Goal: Check status: Check status

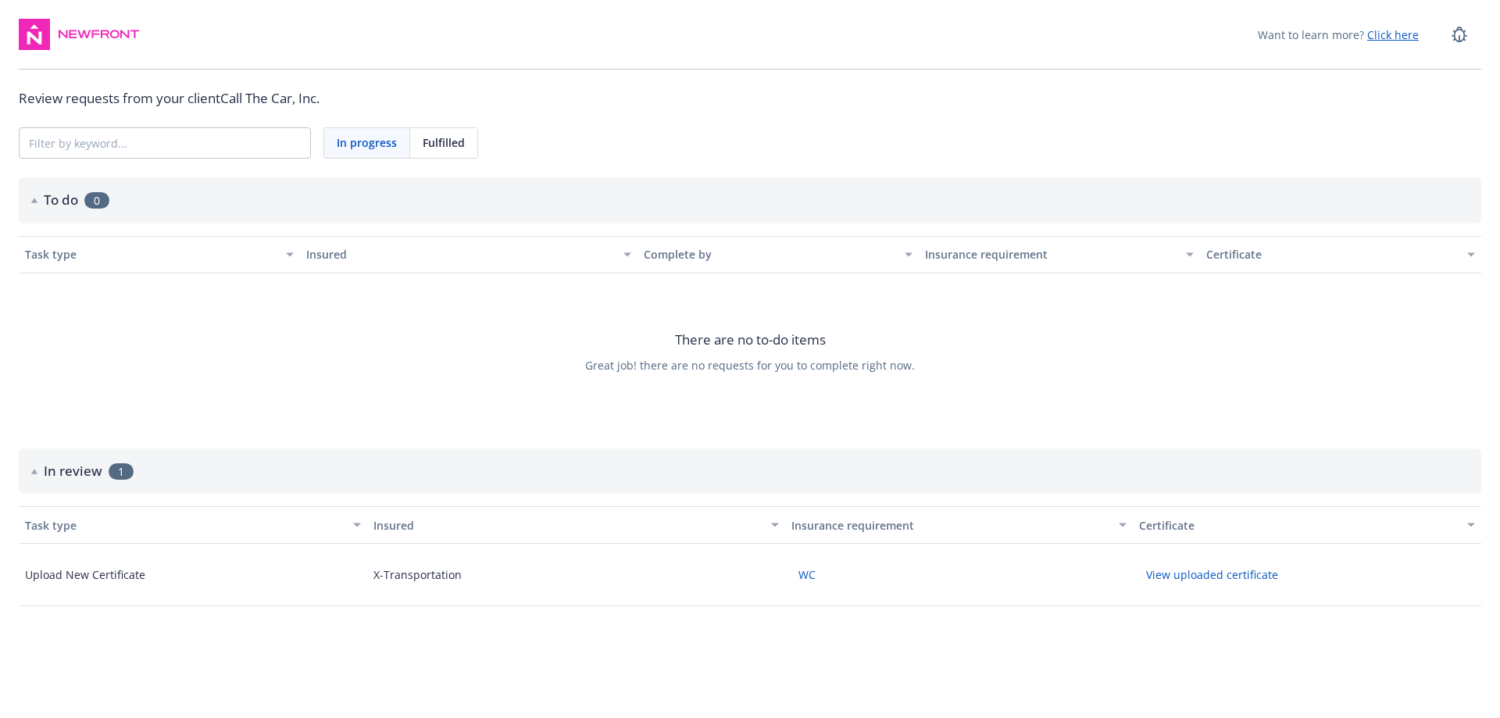
click at [1222, 582] on button "View uploaded certificate" at bounding box center [1212, 574] width 146 height 24
